Goal: Book appointment/travel/reservation

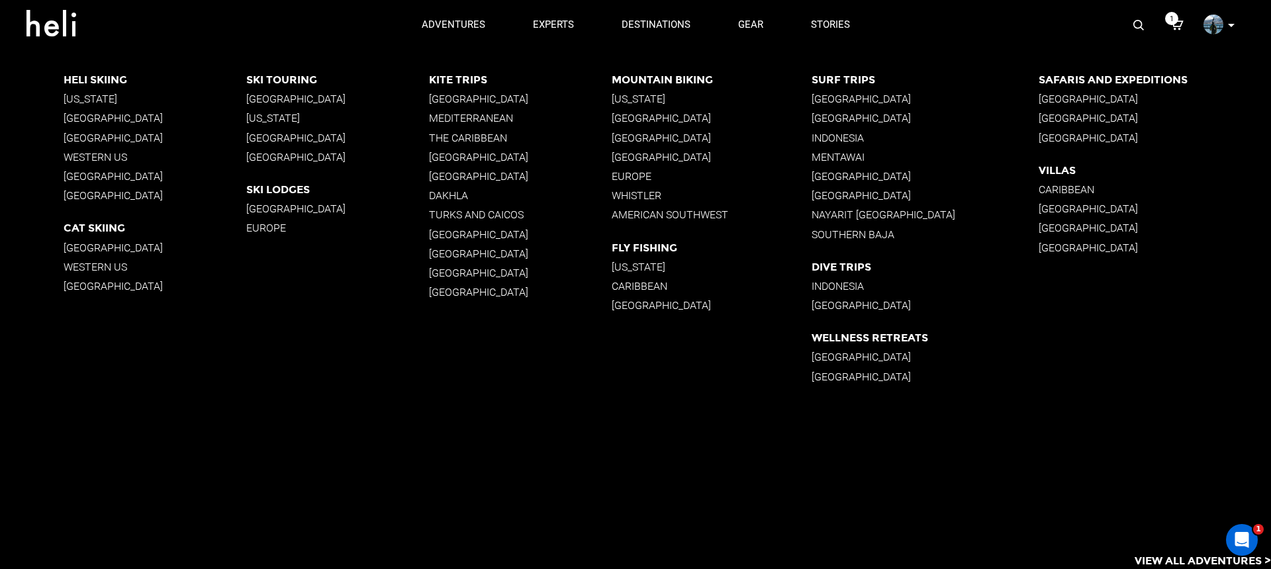
click at [860, 142] on p "Indonesia" at bounding box center [924, 138] width 227 height 13
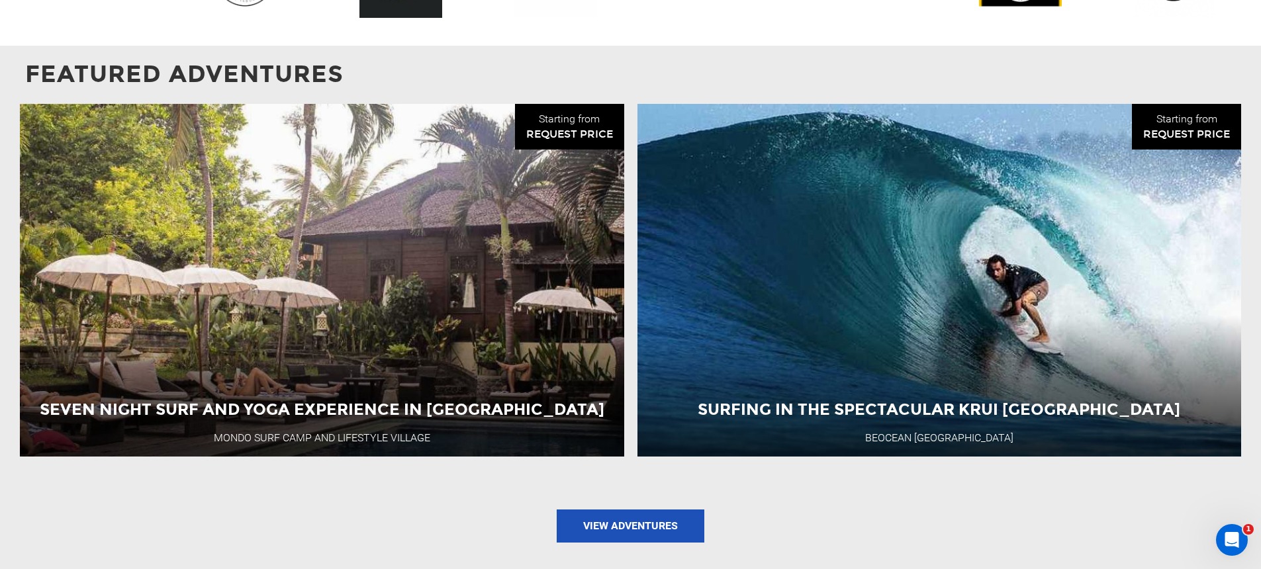
scroll to position [1299, 0]
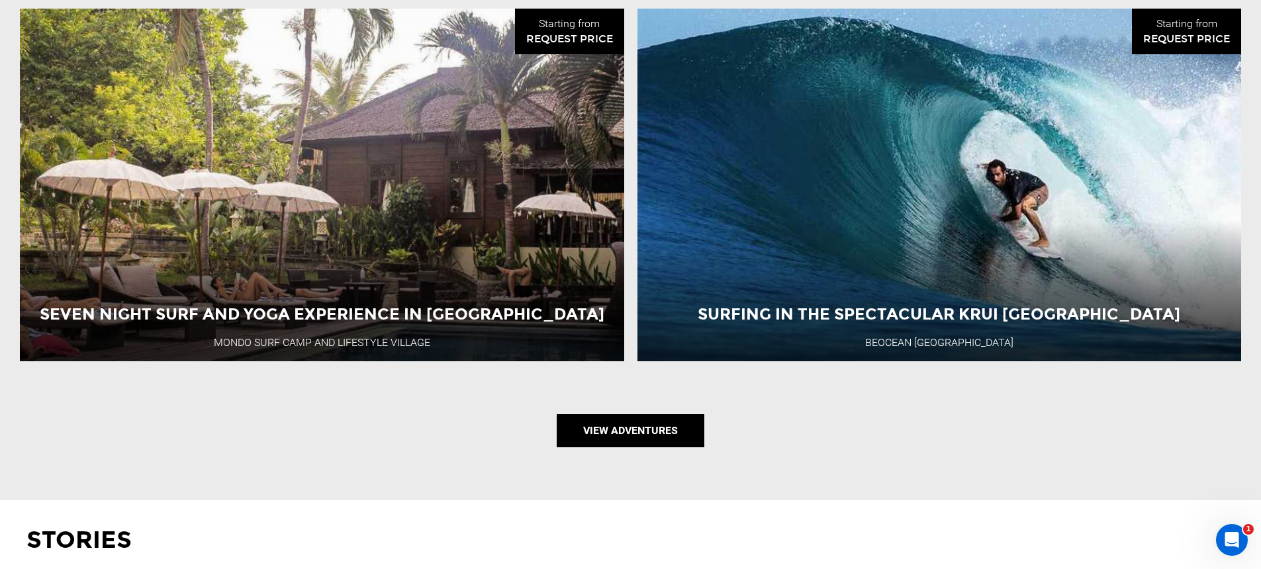
click at [637, 424] on link "View Adventures" at bounding box center [631, 430] width 148 height 33
type input "Surf"
